Goal: Complete application form

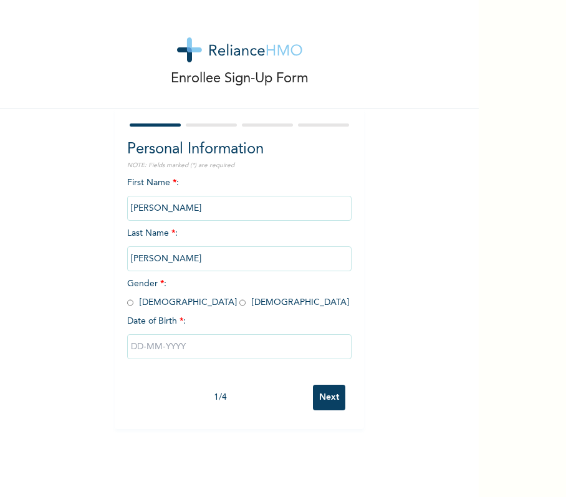
click at [162, 303] on span "Gender * : [DEMOGRAPHIC_DATA] [DEMOGRAPHIC_DATA]" at bounding box center [238, 292] width 222 height 27
click at [239, 305] on input "radio" at bounding box center [242, 303] width 6 height 12
radio input "true"
click at [203, 342] on input "text" at bounding box center [239, 346] width 225 height 25
select select "8"
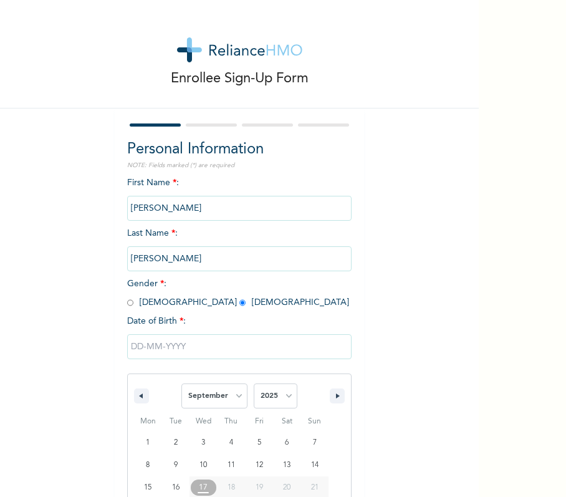
scroll to position [73, 0]
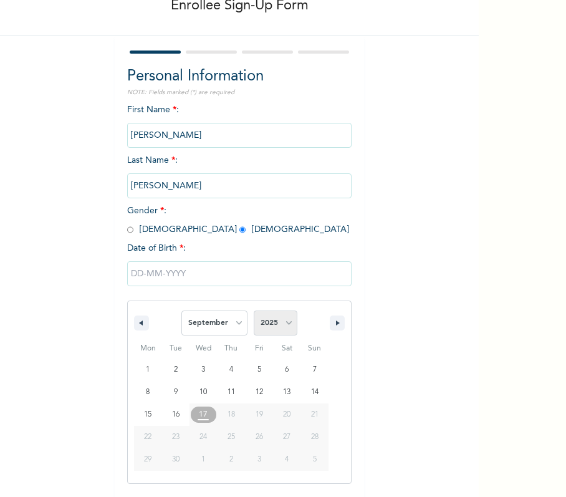
click at [271, 317] on select "2025 2024 2023 2022 2021 2020 2019 2018 2017 2016 2015 2014 2013 2012 2011 2010…" at bounding box center [276, 323] width 44 height 25
select select "1981"
click at [254, 311] on select "2025 2024 2023 2022 2021 2020 2019 2018 2017 2016 2015 2014 2013 2012 2011 2010…" at bounding box center [276, 323] width 44 height 25
click at [191, 266] on input "text" at bounding box center [239, 273] width 225 height 25
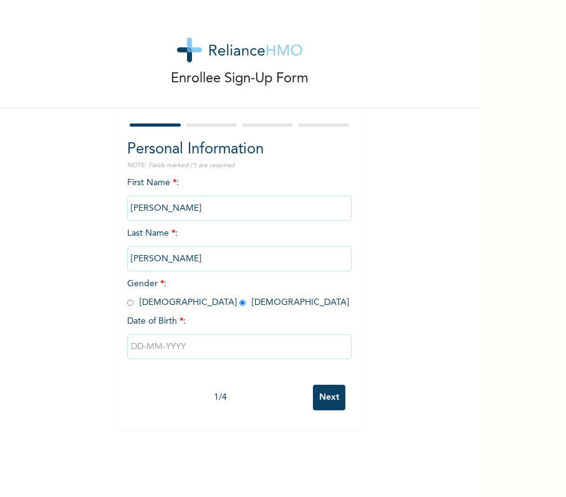
click at [216, 349] on input "text" at bounding box center [239, 346] width 225 height 25
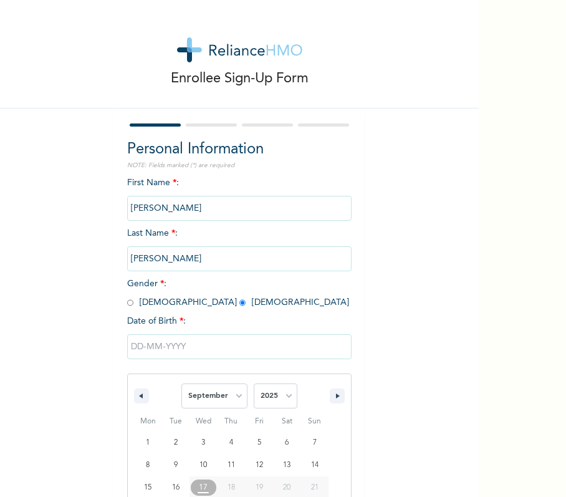
scroll to position [73, 0]
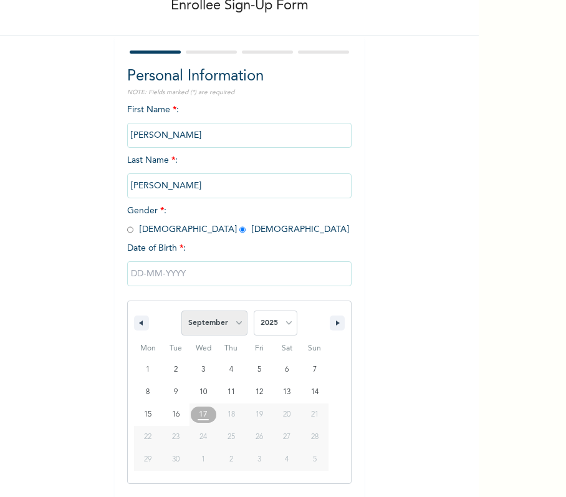
click at [225, 328] on select "January February March April May June July August September October November De…" at bounding box center [214, 323] width 66 height 25
click at [181, 311] on select "January February March April May June July August September October November De…" at bounding box center [214, 323] width 66 height 25
click at [212, 325] on select "January February March April May June July August September October November De…" at bounding box center [214, 323] width 66 height 25
click at [181, 311] on select "January February March April May June July August September October November De…" at bounding box center [214, 323] width 66 height 25
select select "8"
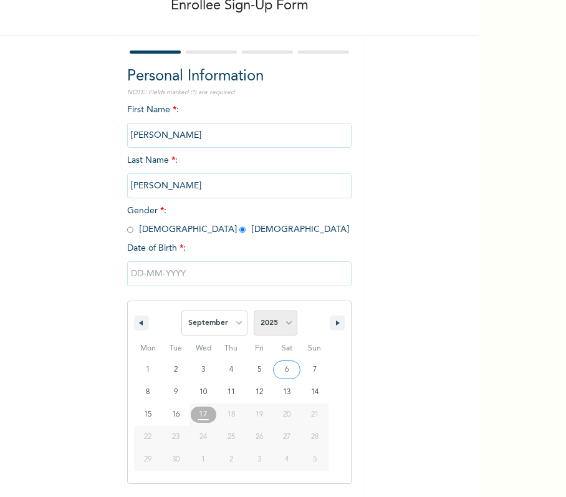
click at [270, 322] on select "2025 2024 2023 2022 2021 2020 2019 2018 2017 2016 2015 2014 2013 2012 2011 2010…" at bounding box center [276, 323] width 44 height 25
select select "1981"
click at [254, 311] on select "2025 2024 2023 2022 2021 2020 2019 2018 2017 2016 2015 2014 2013 2012 2011 2010…" at bounding box center [276, 323] width 44 height 25
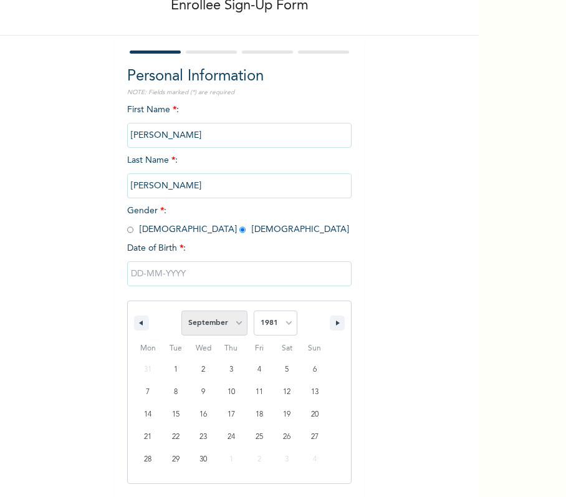
click at [223, 332] on select "January February March April May June July August September October November De…" at bounding box center [214, 323] width 66 height 25
select select "9"
click at [181, 311] on select "January February March April May June July August September October November De…" at bounding box center [214, 323] width 66 height 25
type input "[DATE]"
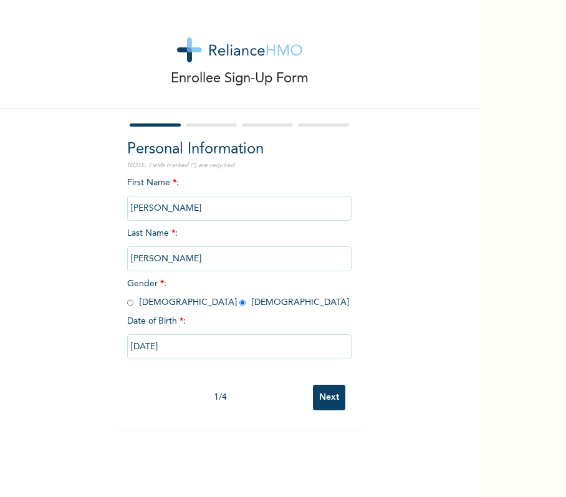
click at [339, 385] on div "1 / 4 Next" at bounding box center [239, 398] width 225 height 38
click at [330, 397] on input "Next" at bounding box center [329, 398] width 32 height 26
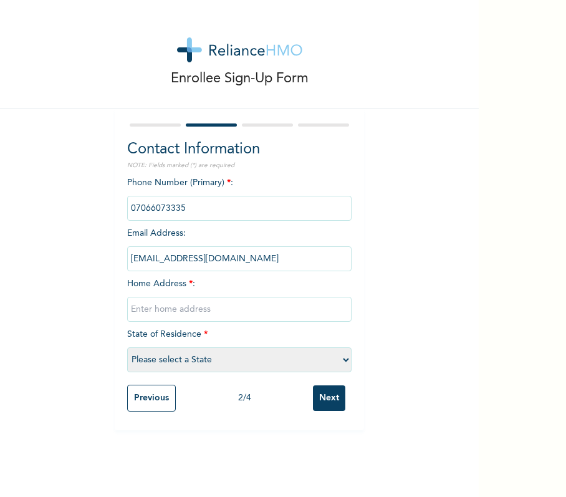
click at [278, 312] on input "text" at bounding box center [239, 309] width 225 height 25
type input "[GEOGRAPHIC_DATA]"
click at [260, 365] on select "Please select a State [PERSON_NAME] (FCT) [PERSON_NAME] Ibom [GEOGRAPHIC_DATA] …" at bounding box center [239, 359] width 225 height 25
select select "25"
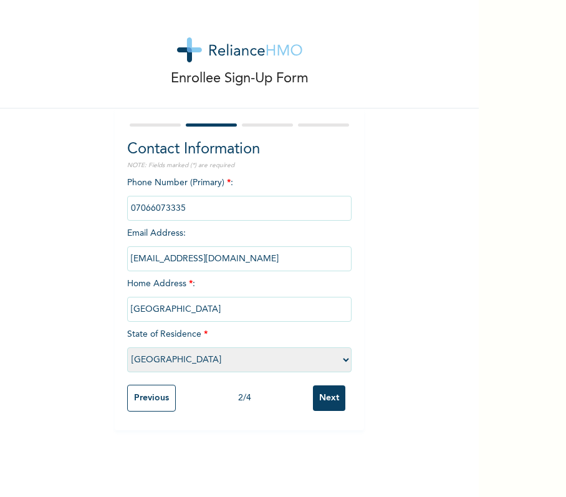
click at [127, 347] on select "Please select a State [PERSON_NAME] (FCT) [PERSON_NAME] Ibom [GEOGRAPHIC_DATA] …" at bounding box center [239, 359] width 225 height 25
click at [316, 390] on input "Next" at bounding box center [329, 398] width 32 height 26
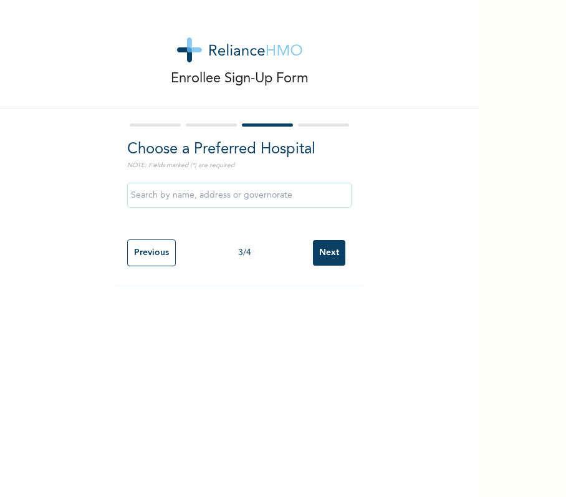
click at [325, 268] on div "Previous 3 / 4 Next" at bounding box center [239, 252] width 225 height 39
click at [324, 251] on input "Next" at bounding box center [329, 253] width 32 height 26
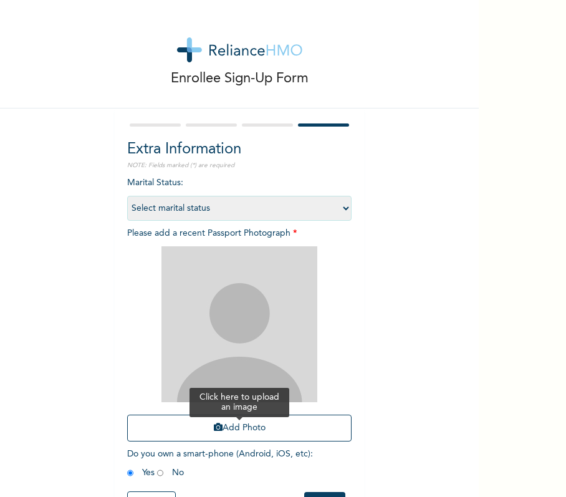
click at [273, 429] on button "Add Photo" at bounding box center [239, 428] width 225 height 27
click at [227, 435] on button "Add Photo" at bounding box center [239, 428] width 225 height 27
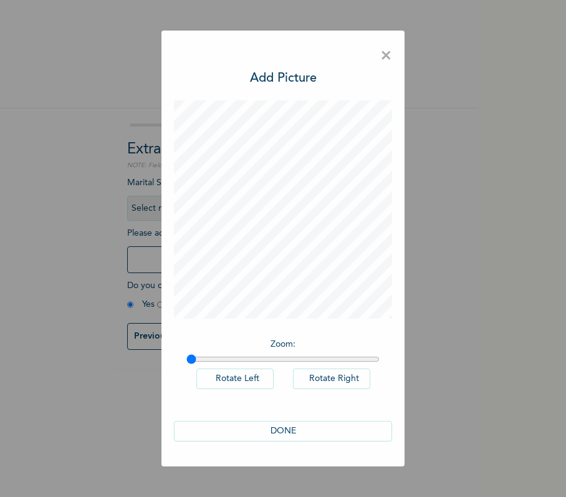
click at [312, 427] on button "DONE" at bounding box center [283, 431] width 218 height 21
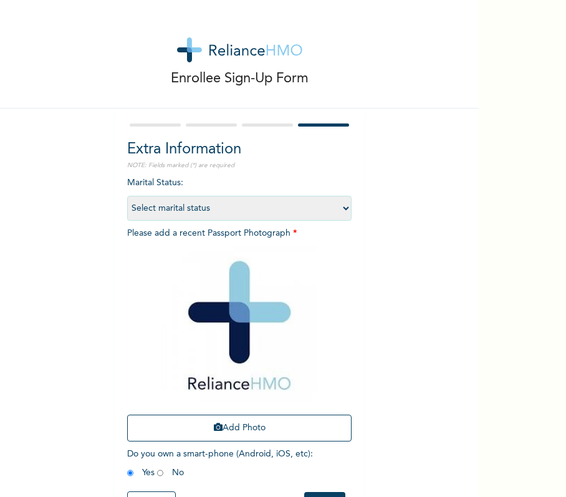
scroll to position [53, 0]
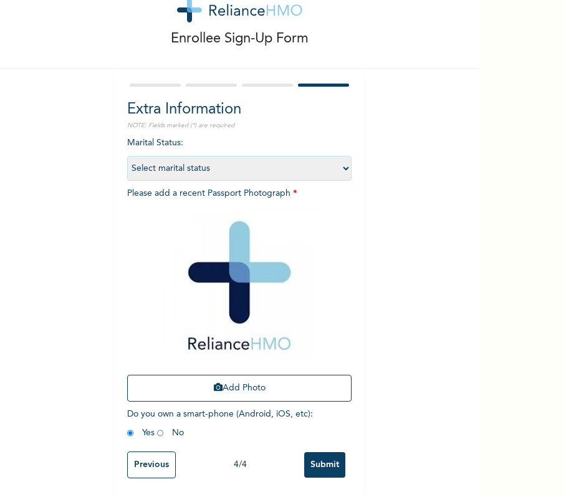
click at [332, 452] on input "Submit" at bounding box center [324, 465] width 41 height 26
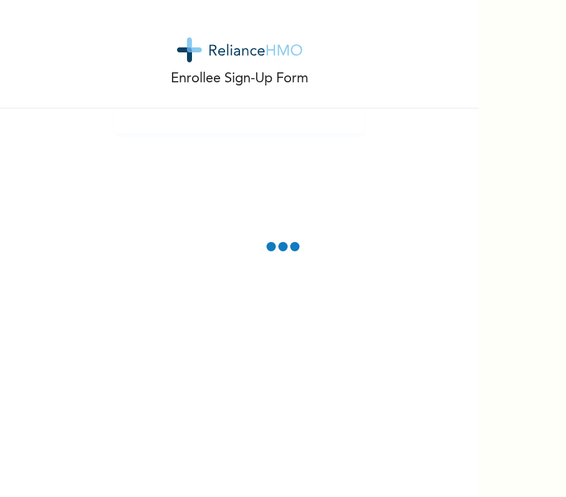
scroll to position [0, 0]
